Goal: Information Seeking & Learning: Learn about a topic

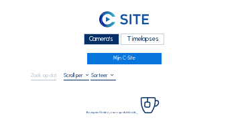
click at [99, 38] on div "Camera's" at bounding box center [102, 39] width 36 height 11
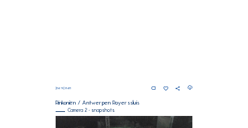
scroll to position [245, 0]
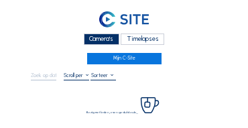
click at [101, 36] on div "Camera's" at bounding box center [102, 39] width 36 height 11
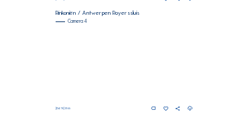
scroll to position [567, 0]
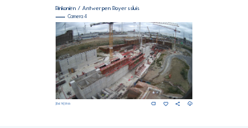
click at [157, 54] on img at bounding box center [125, 60] width 138 height 77
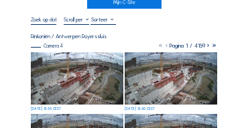
scroll to position [67, 0]
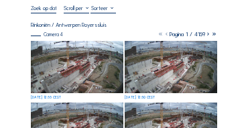
click at [73, 62] on img at bounding box center [77, 67] width 93 height 52
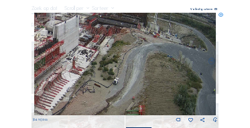
drag, startPoint x: 183, startPoint y: 74, endPoint x: 59, endPoint y: 55, distance: 125.6
click at [59, 55] on img at bounding box center [125, 64] width 183 height 103
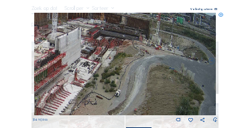
drag, startPoint x: 92, startPoint y: 53, endPoint x: 94, endPoint y: 65, distance: 12.3
click at [94, 65] on img at bounding box center [125, 64] width 183 height 103
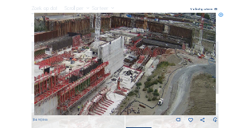
drag, startPoint x: 89, startPoint y: 64, endPoint x: 132, endPoint y: 73, distance: 43.8
click at [132, 73] on img at bounding box center [125, 64] width 183 height 103
drag, startPoint x: 114, startPoint y: 81, endPoint x: 148, endPoint y: 60, distance: 40.4
click at [148, 60] on img at bounding box center [125, 64] width 183 height 103
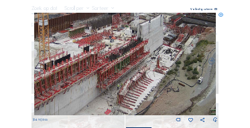
drag, startPoint x: 92, startPoint y: 75, endPoint x: 130, endPoint y: 78, distance: 37.7
click at [130, 78] on img at bounding box center [125, 64] width 183 height 103
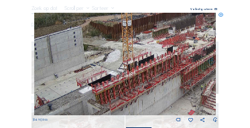
drag, startPoint x: 98, startPoint y: 75, endPoint x: 156, endPoint y: 72, distance: 57.8
click at [156, 72] on img at bounding box center [125, 64] width 183 height 103
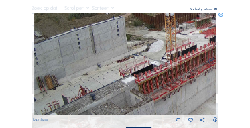
drag, startPoint x: 140, startPoint y: 75, endPoint x: 171, endPoint y: 64, distance: 33.1
click at [171, 64] on img at bounding box center [125, 64] width 183 height 103
drag, startPoint x: 113, startPoint y: 73, endPoint x: 154, endPoint y: 62, distance: 42.8
click at [161, 58] on img at bounding box center [125, 64] width 183 height 103
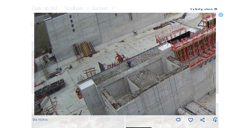
click at [166, 56] on img at bounding box center [125, 64] width 183 height 103
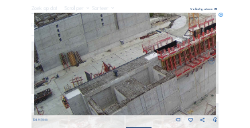
drag, startPoint x: 158, startPoint y: 66, endPoint x: 125, endPoint y: 81, distance: 36.7
click at [108, 87] on img at bounding box center [125, 64] width 183 height 103
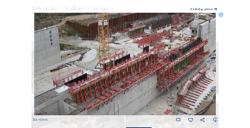
drag, startPoint x: 132, startPoint y: 80, endPoint x: 134, endPoint y: 73, distance: 7.7
click at [110, 81] on img at bounding box center [125, 64] width 183 height 103
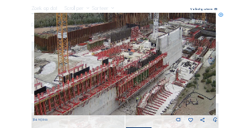
drag, startPoint x: 156, startPoint y: 73, endPoint x: 150, endPoint y: 77, distance: 6.9
click at [150, 77] on img at bounding box center [125, 64] width 183 height 103
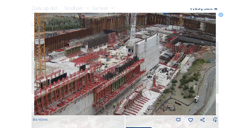
drag, startPoint x: 138, startPoint y: 73, endPoint x: 104, endPoint y: 76, distance: 33.7
click at [104, 76] on img at bounding box center [125, 64] width 183 height 103
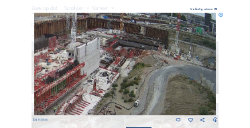
click at [132, 76] on img at bounding box center [125, 64] width 183 height 103
drag, startPoint x: 123, startPoint y: 80, endPoint x: 171, endPoint y: 66, distance: 49.5
click at [171, 66] on img at bounding box center [125, 64] width 183 height 103
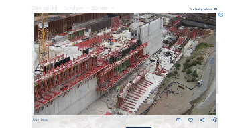
drag, startPoint x: 159, startPoint y: 70, endPoint x: 166, endPoint y: 67, distance: 7.9
click at [166, 67] on img at bounding box center [125, 64] width 183 height 103
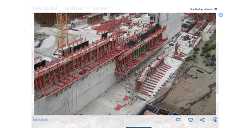
drag, startPoint x: 141, startPoint y: 74, endPoint x: 160, endPoint y: 56, distance: 26.1
click at [160, 56] on img at bounding box center [125, 64] width 183 height 103
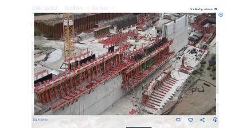
click at [148, 81] on img at bounding box center [125, 64] width 183 height 103
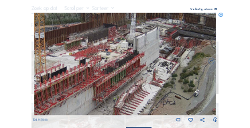
click at [133, 74] on img at bounding box center [125, 64] width 183 height 103
click at [221, 15] on icon at bounding box center [221, 15] width 5 height 5
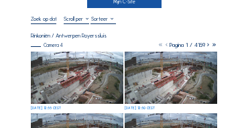
scroll to position [40, 0]
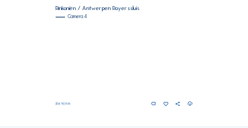
scroll to position [554, 0]
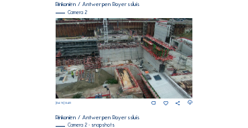
scroll to position [232, 0]
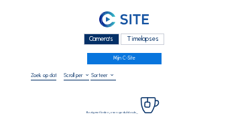
click at [92, 41] on div "Camera's" at bounding box center [102, 39] width 36 height 11
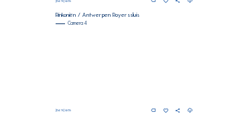
scroll to position [549, 0]
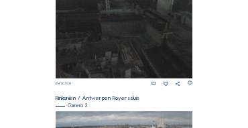
scroll to position [446, 0]
